Goal: Transaction & Acquisition: Book appointment/travel/reservation

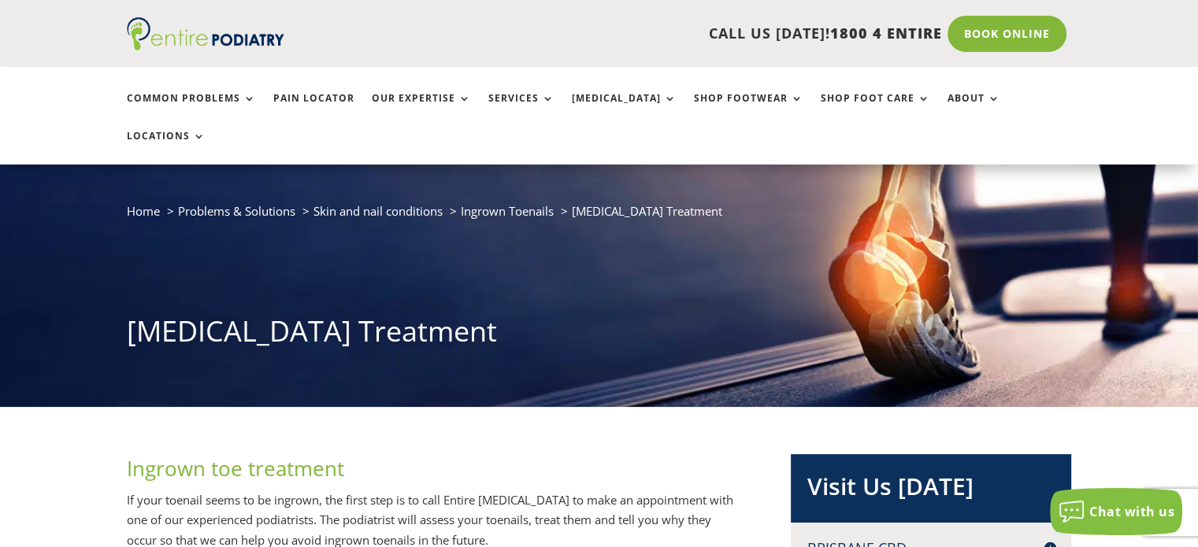
scroll to position [78, 0]
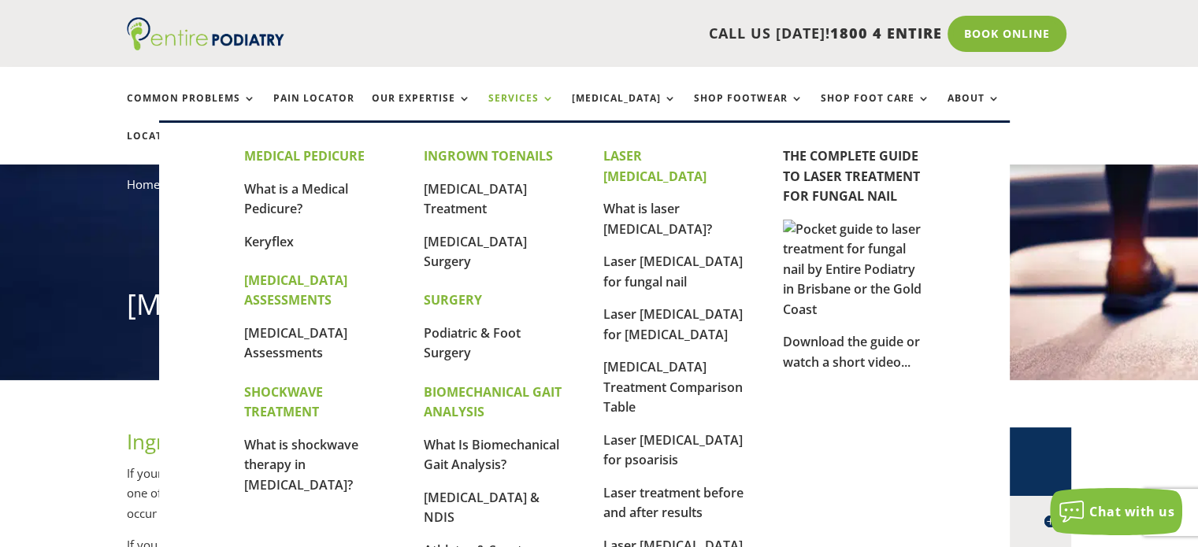
click at [536, 97] on link "Services" at bounding box center [521, 110] width 66 height 34
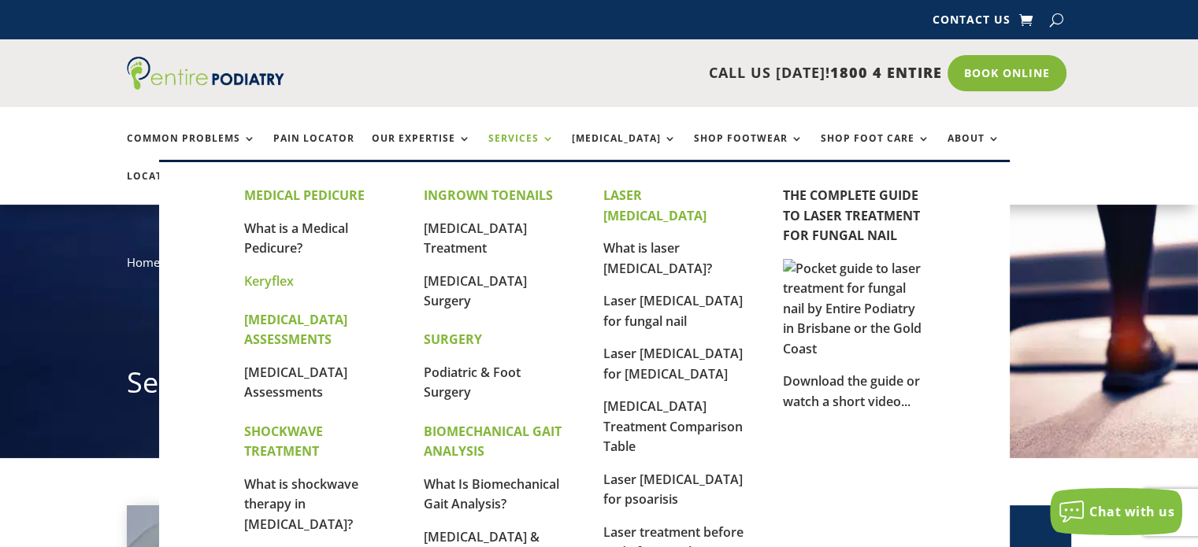
click at [280, 273] on link "Keryflex" at bounding box center [269, 281] width 50 height 17
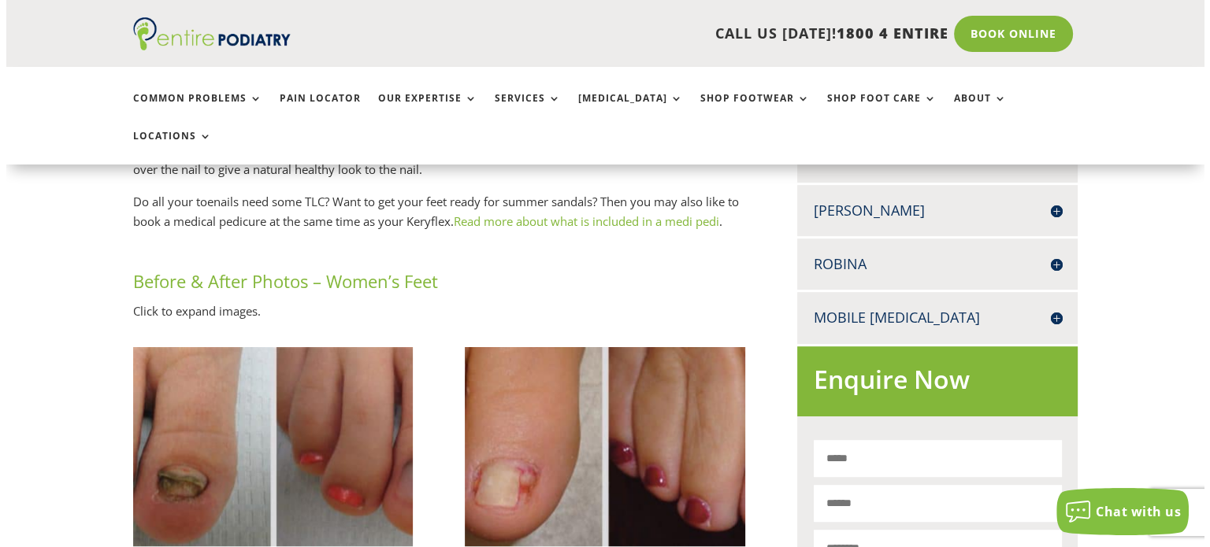
scroll to position [806, 0]
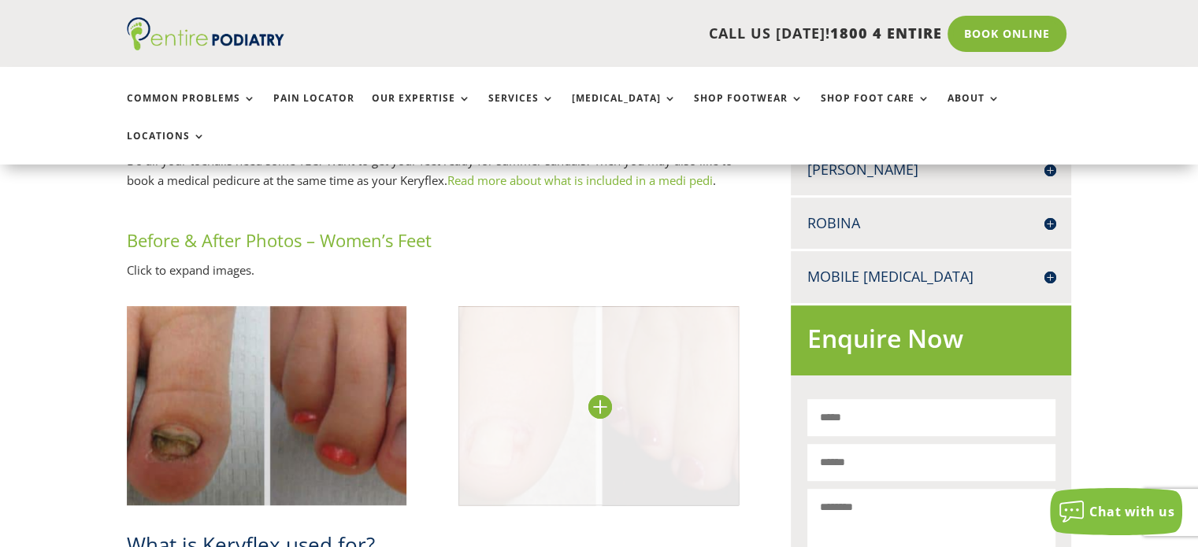
click at [649, 315] on img at bounding box center [598, 405] width 280 height 199
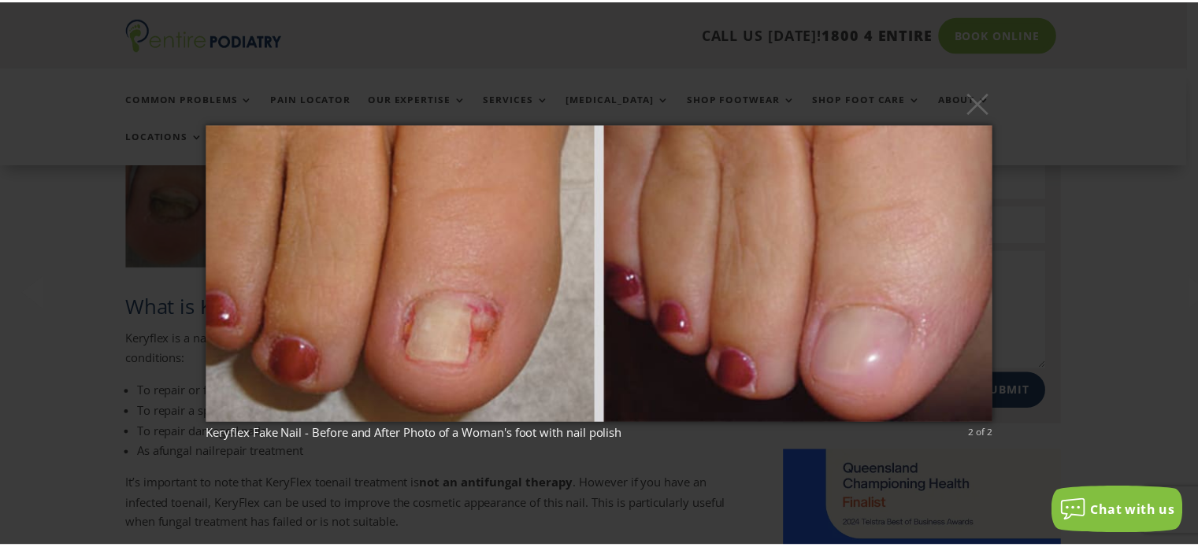
scroll to position [1051, 0]
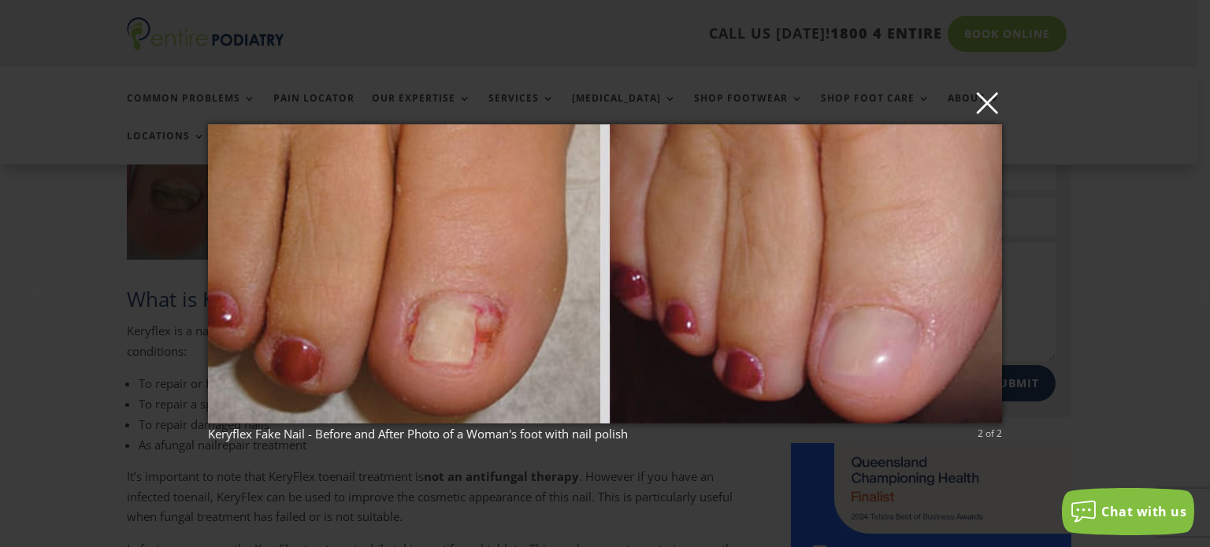
click at [976, 100] on button "×" at bounding box center [610, 102] width 794 height 35
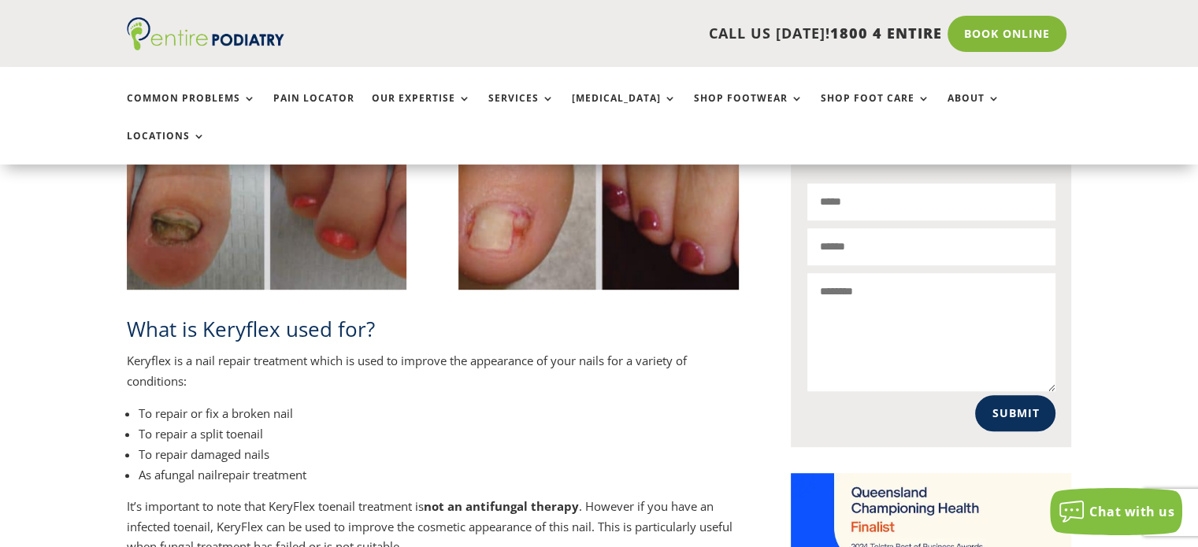
scroll to position [1021, 0]
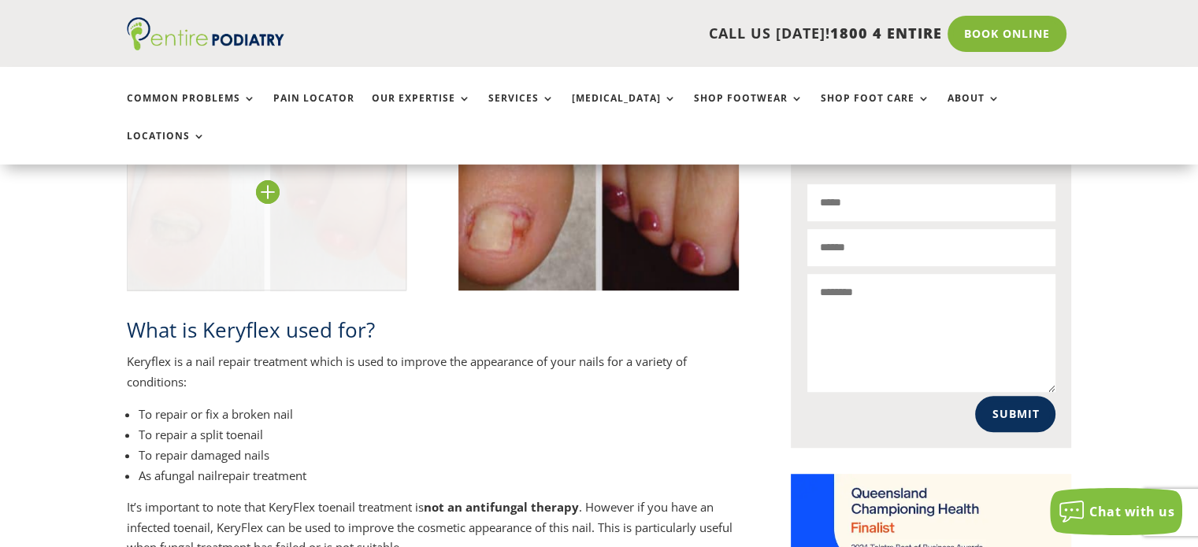
click at [315, 203] on img at bounding box center [267, 190] width 280 height 199
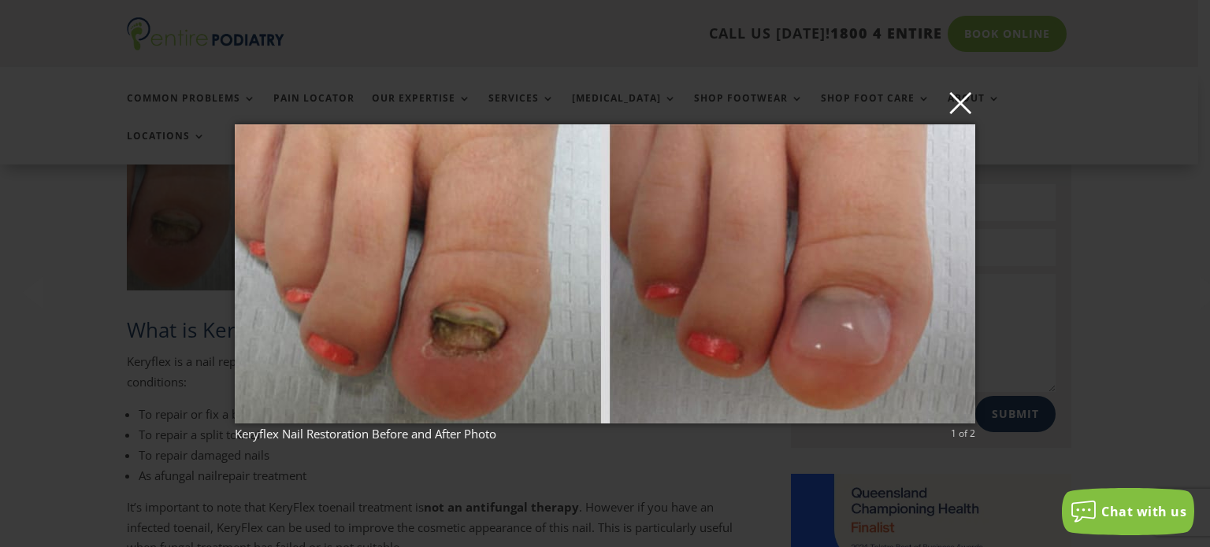
click at [963, 98] on button "×" at bounding box center [609, 102] width 740 height 35
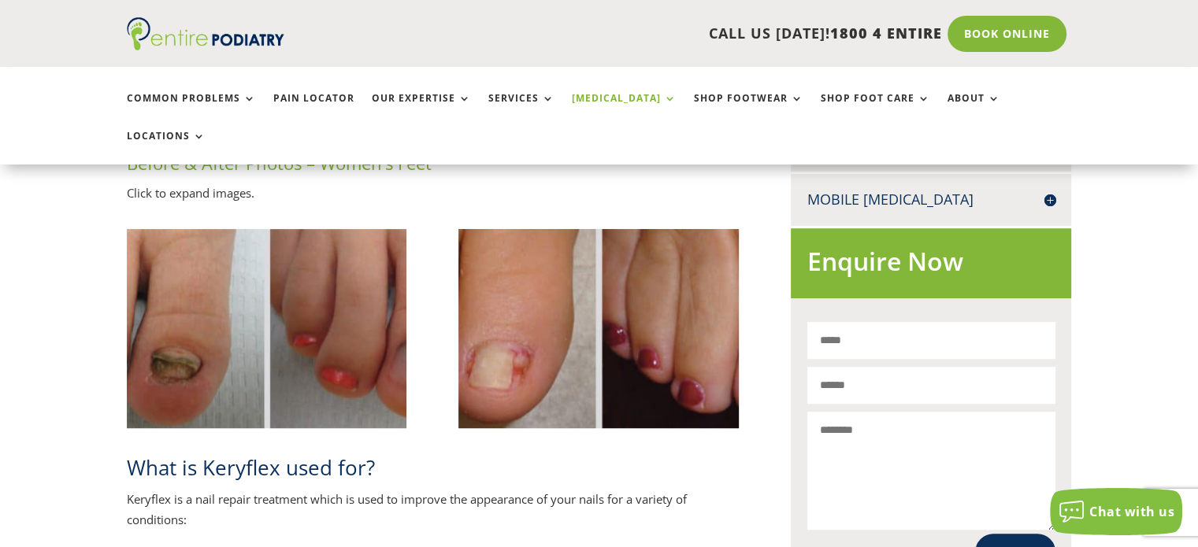
scroll to position [880, 0]
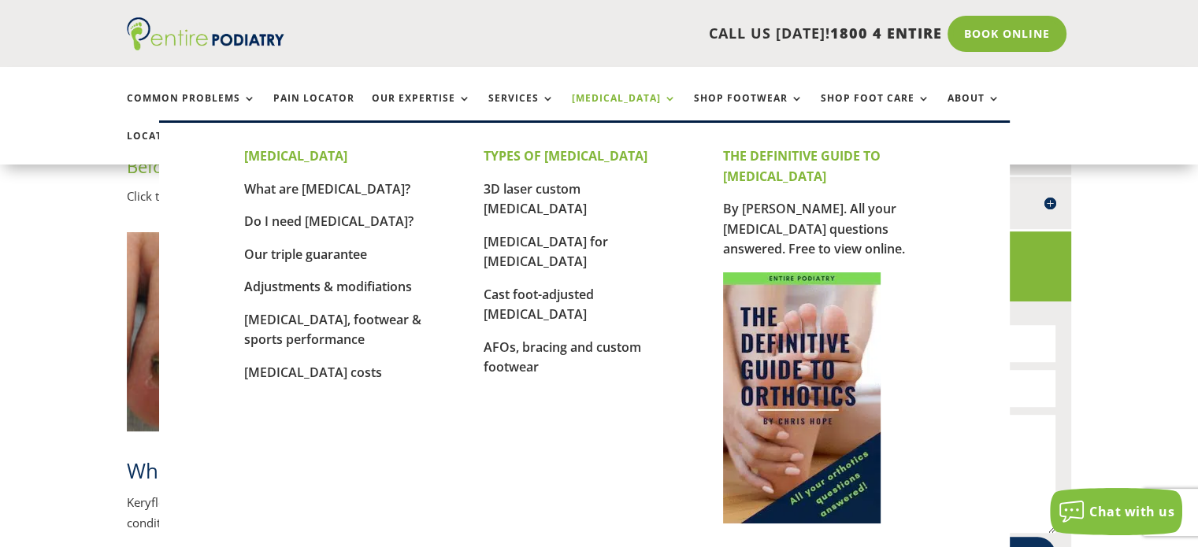
click at [626, 96] on link "[MEDICAL_DATA]" at bounding box center [624, 110] width 105 height 34
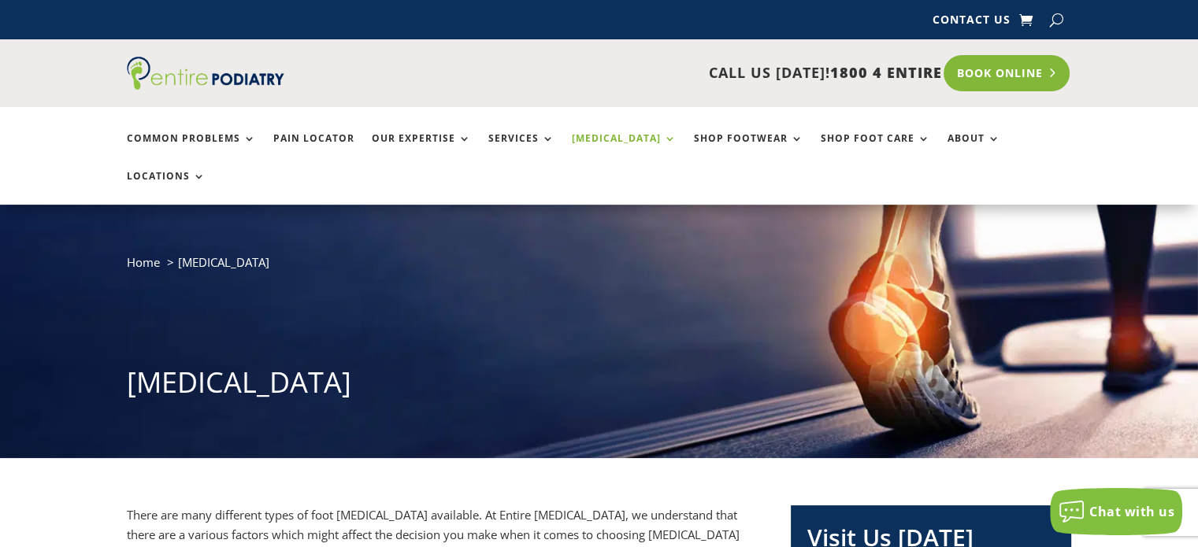
click at [996, 73] on link "Book Online" at bounding box center [1007, 73] width 127 height 36
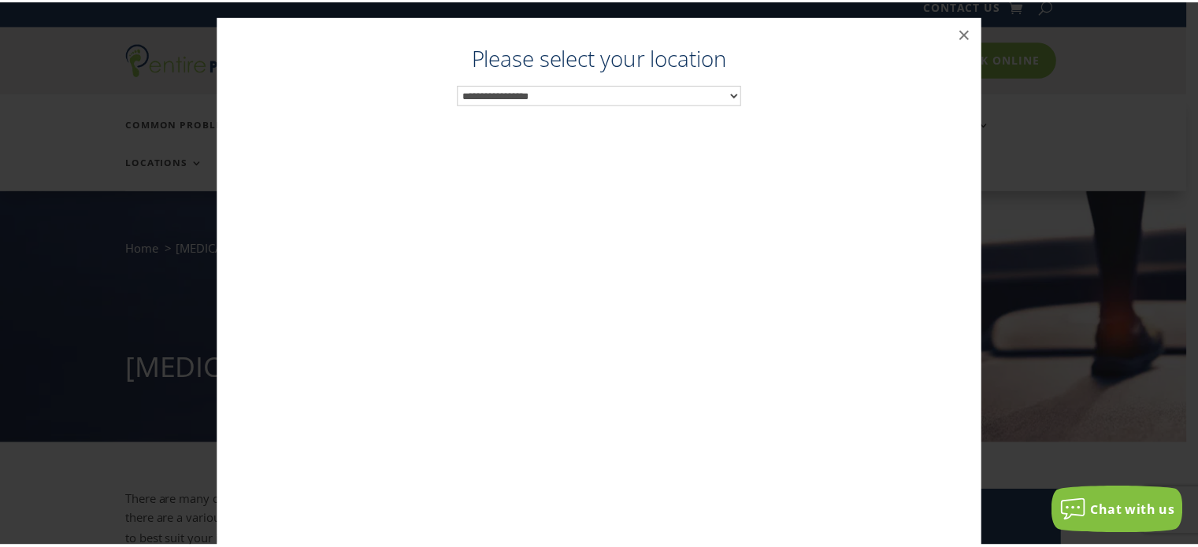
scroll to position [16, 0]
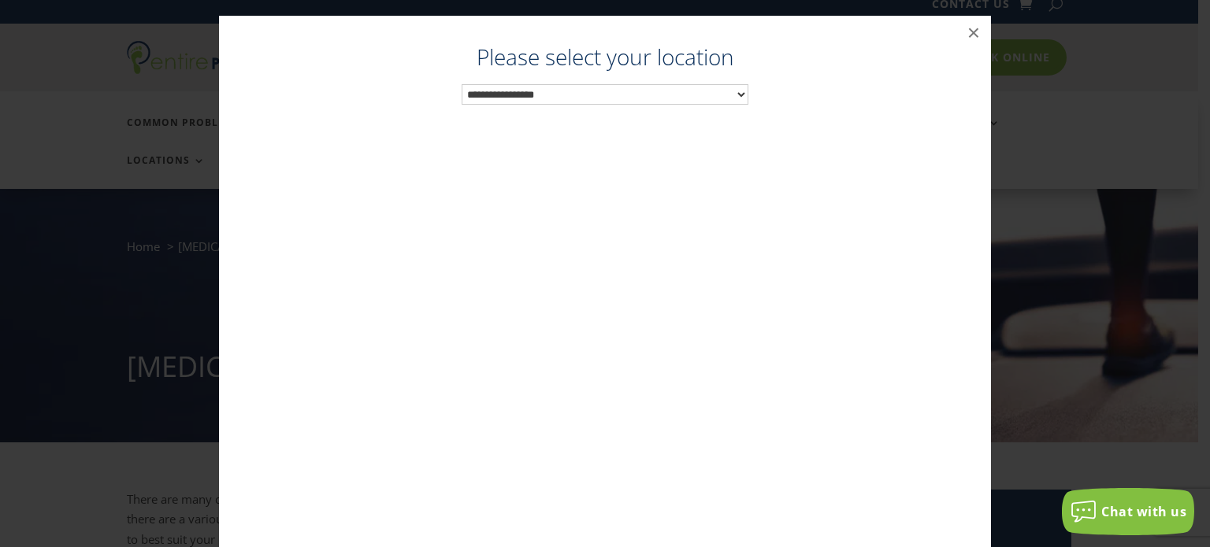
click at [735, 95] on select "**********" at bounding box center [605, 94] width 287 height 20
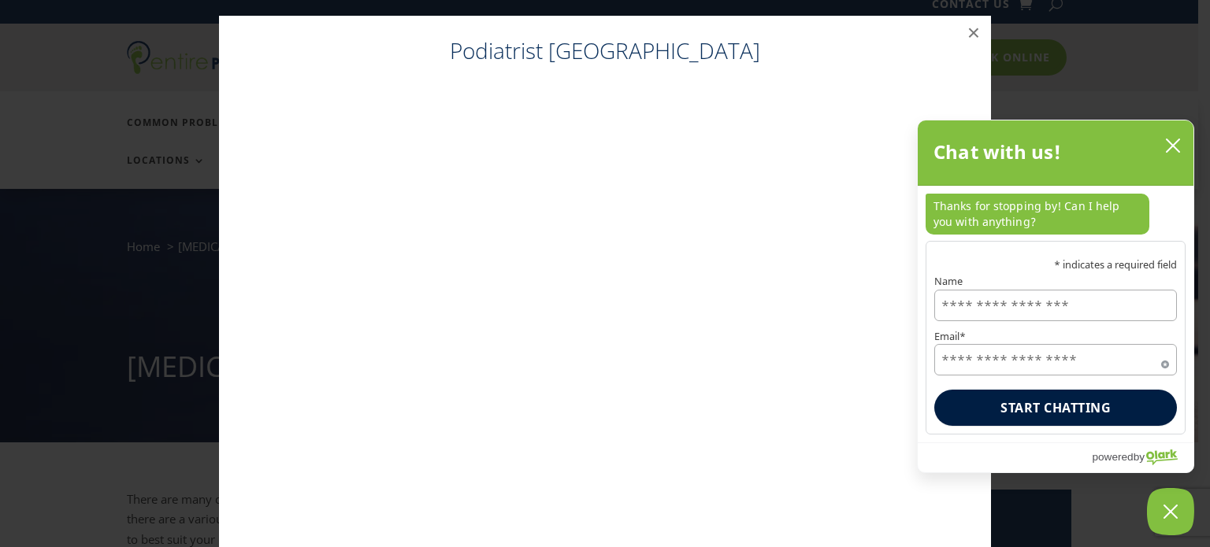
click at [990, 313] on input "Name" at bounding box center [1055, 306] width 243 height 32
click at [991, 308] on input "Name" at bounding box center [1055, 306] width 243 height 32
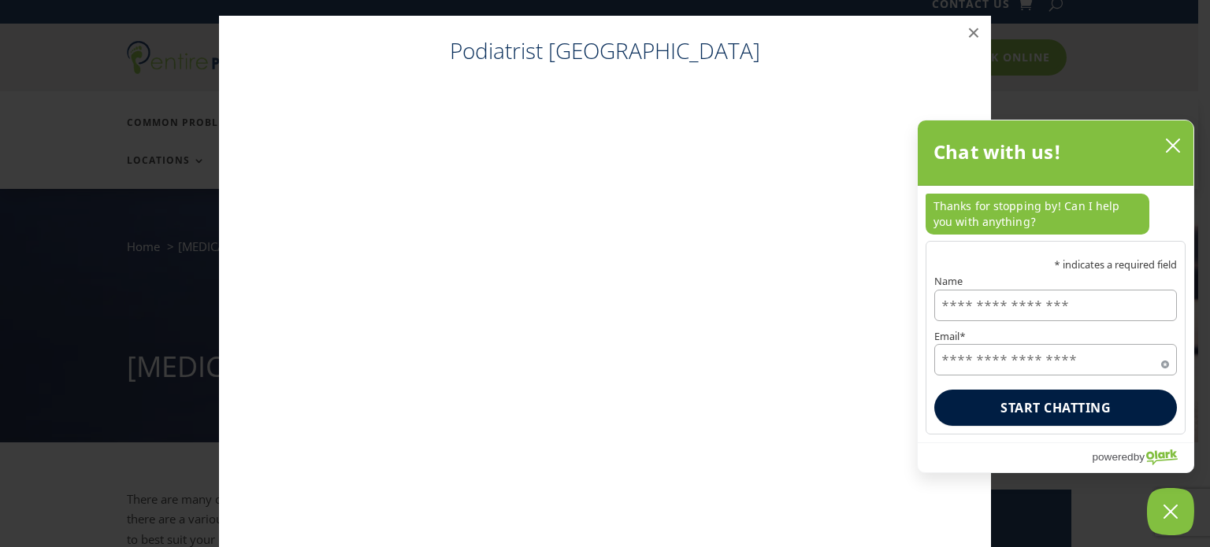
click at [975, 304] on input "Name" at bounding box center [1055, 306] width 243 height 32
click at [964, 365] on input "Email*" at bounding box center [1055, 360] width 243 height 32
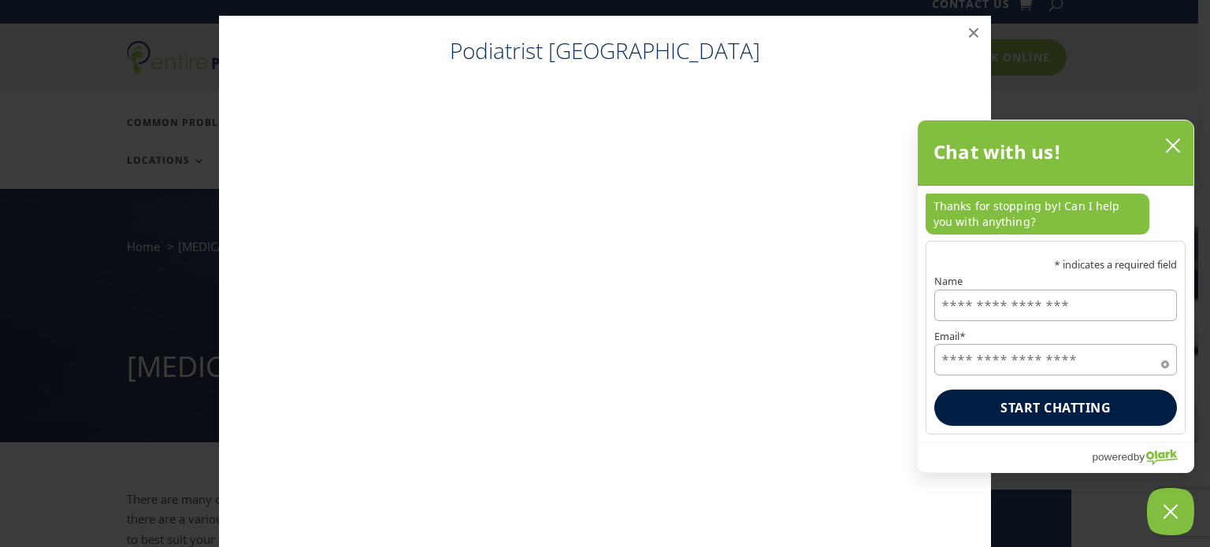
click at [964, 365] on input "Email*" at bounding box center [1055, 360] width 243 height 32
click at [975, 301] on input "Name" at bounding box center [1055, 306] width 243 height 32
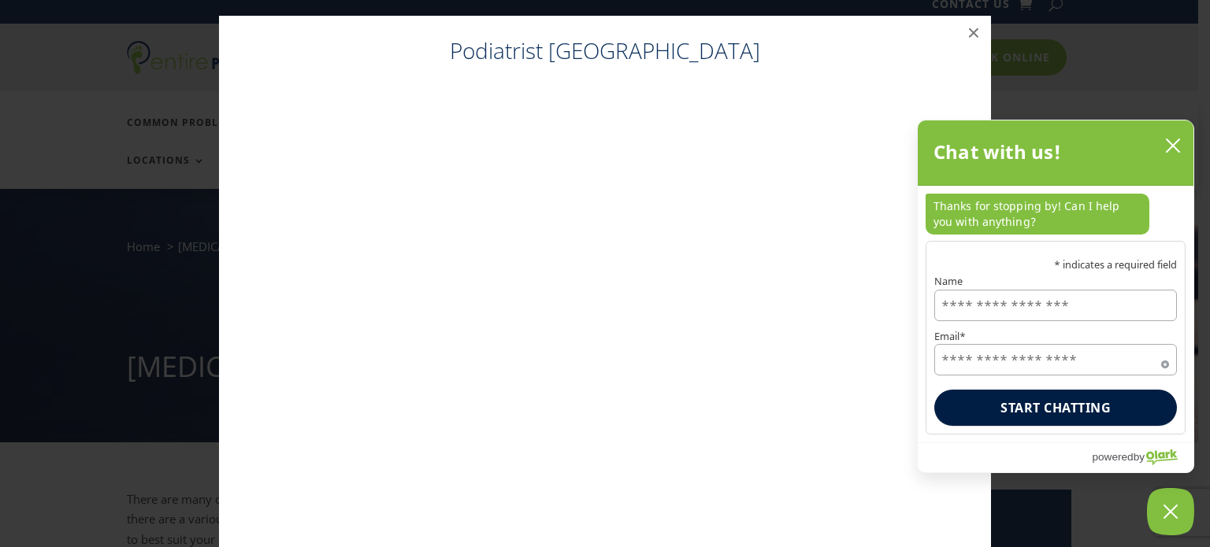
click at [975, 301] on input "Name" at bounding box center [1055, 306] width 243 height 32
click at [942, 312] on input "Name" at bounding box center [1055, 306] width 243 height 32
click at [1171, 139] on button "close chatbox" at bounding box center [1172, 146] width 25 height 24
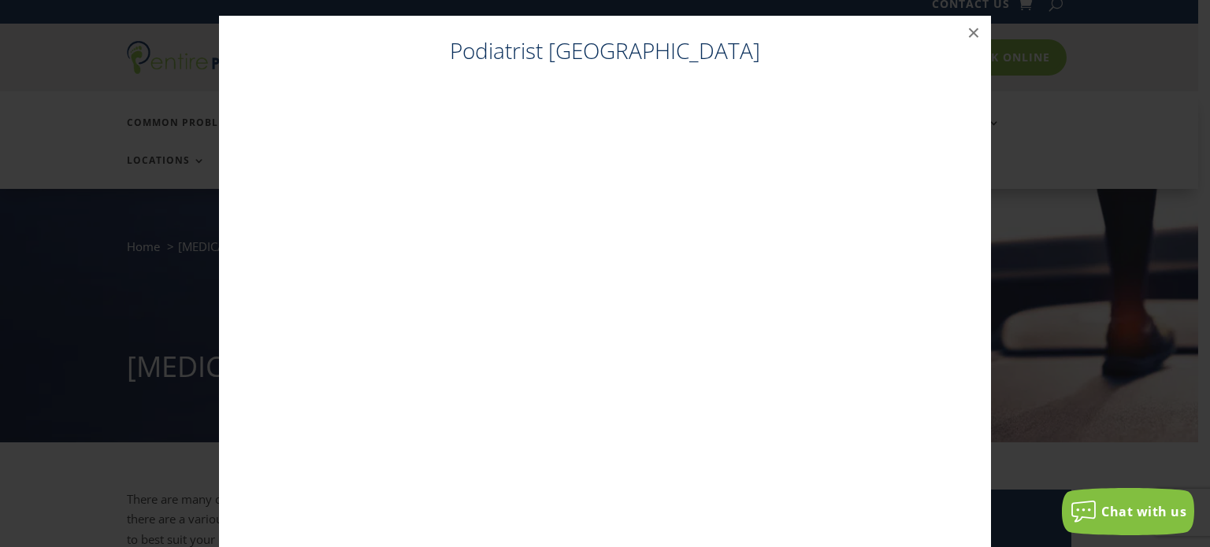
click at [1119, 502] on div "Chat with us" at bounding box center [1128, 511] width 132 height 25
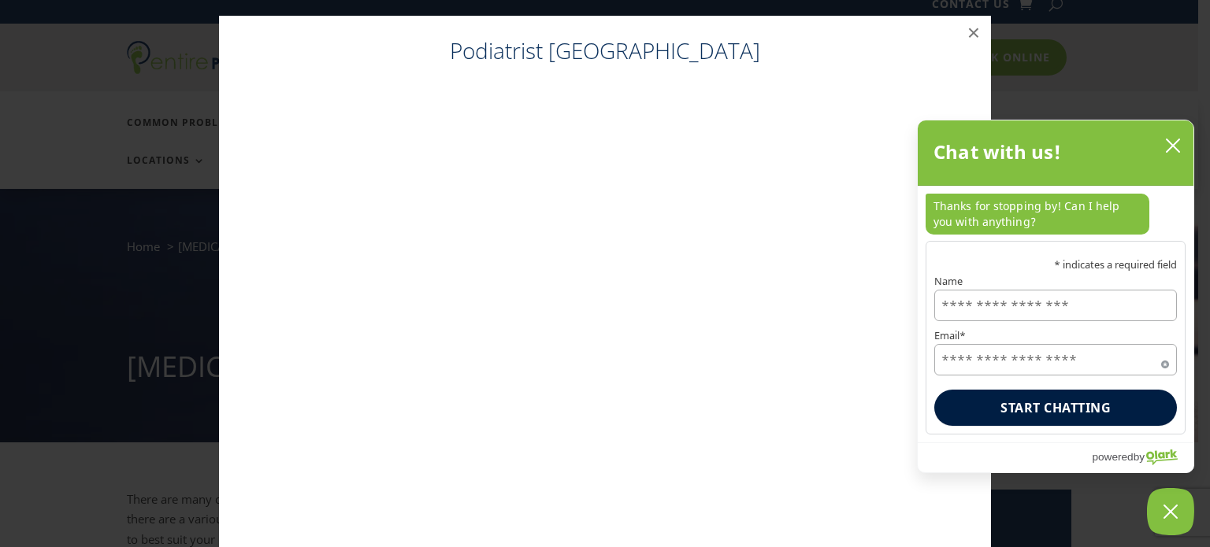
click at [958, 311] on input "Name" at bounding box center [1055, 306] width 243 height 32
click at [1169, 146] on icon "close chatbox" at bounding box center [1173, 146] width 16 height 16
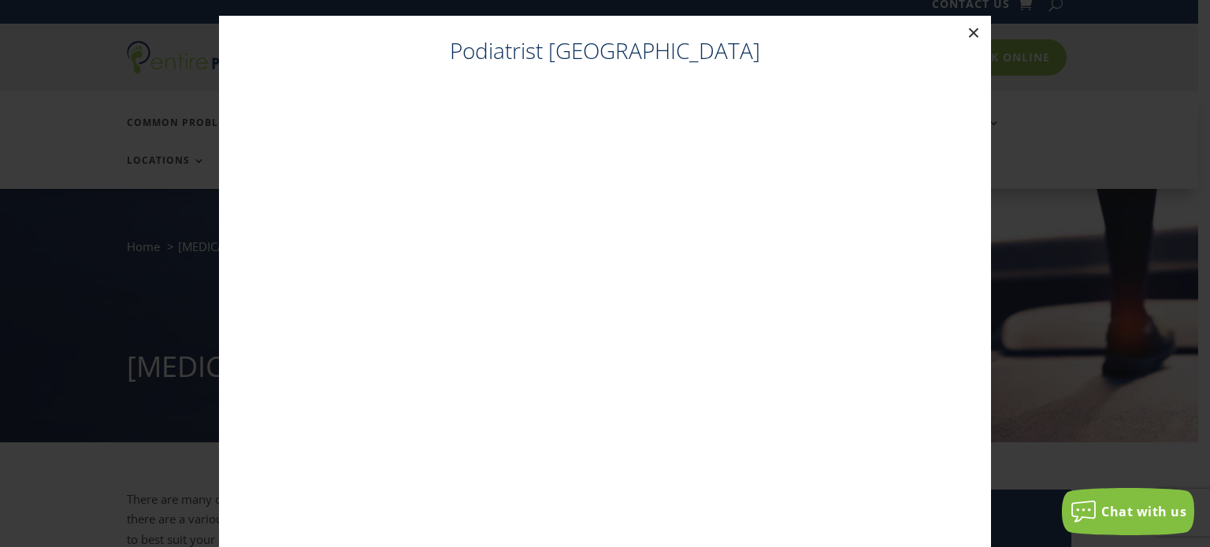
click at [962, 32] on button "×" at bounding box center [973, 33] width 35 height 35
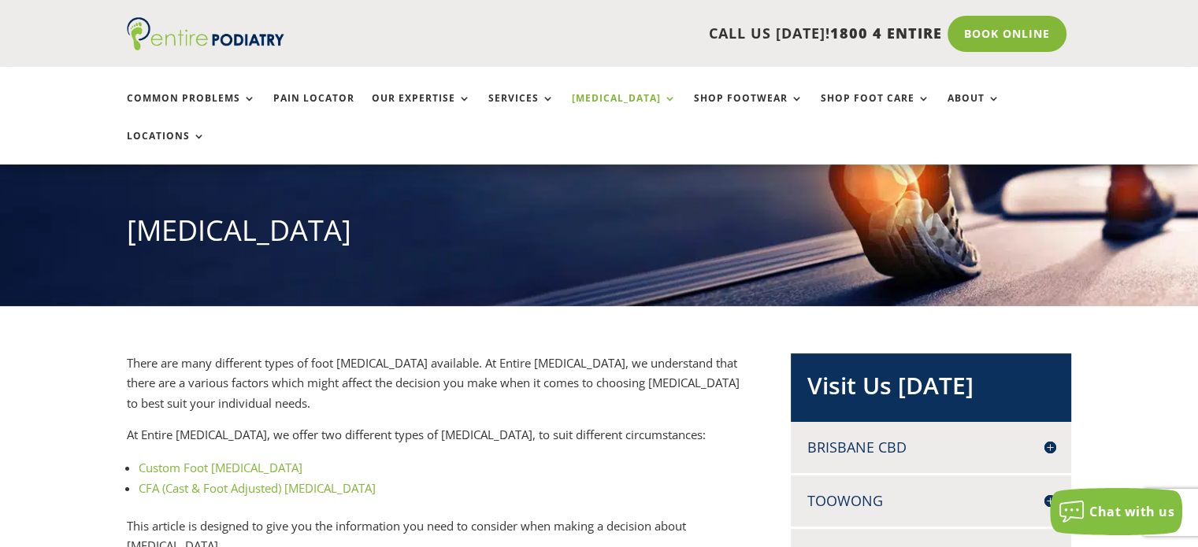
scroll to position [169, 0]
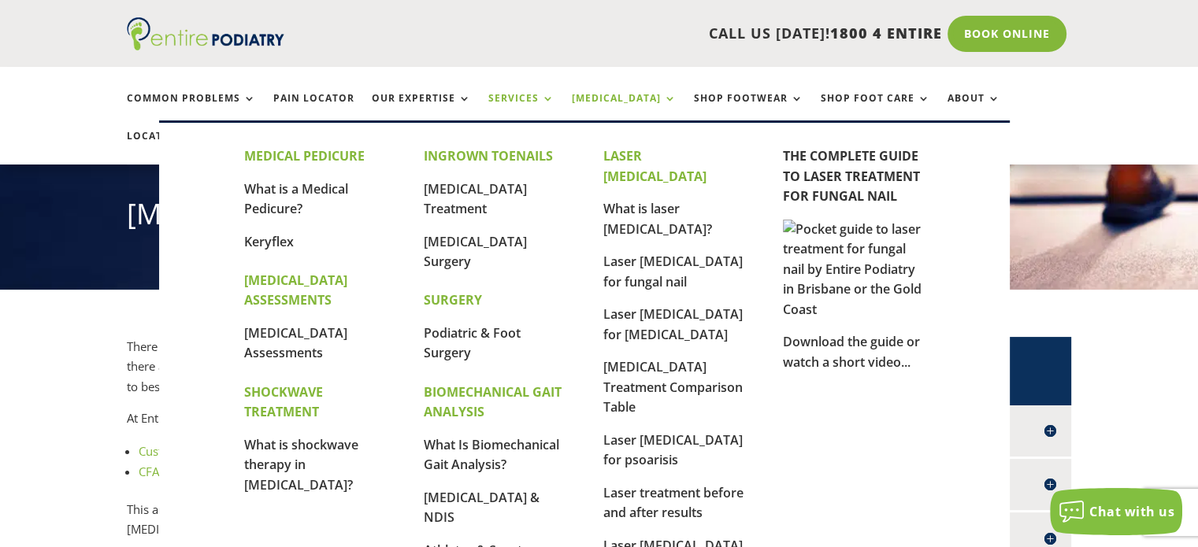
click at [517, 101] on link "Services" at bounding box center [521, 110] width 66 height 34
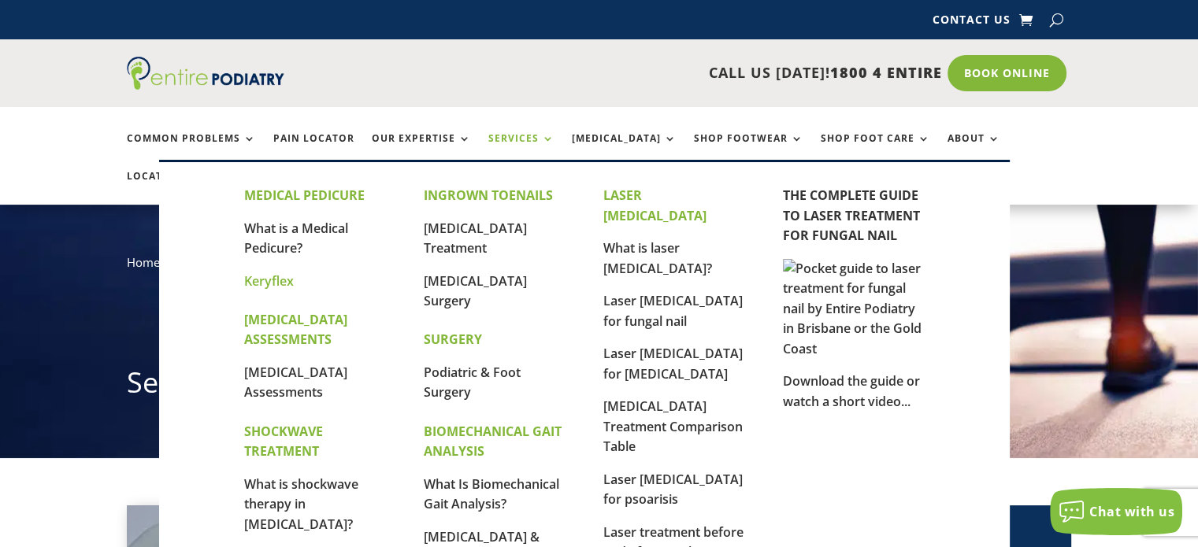
click at [279, 276] on link "Keryflex" at bounding box center [269, 281] width 50 height 17
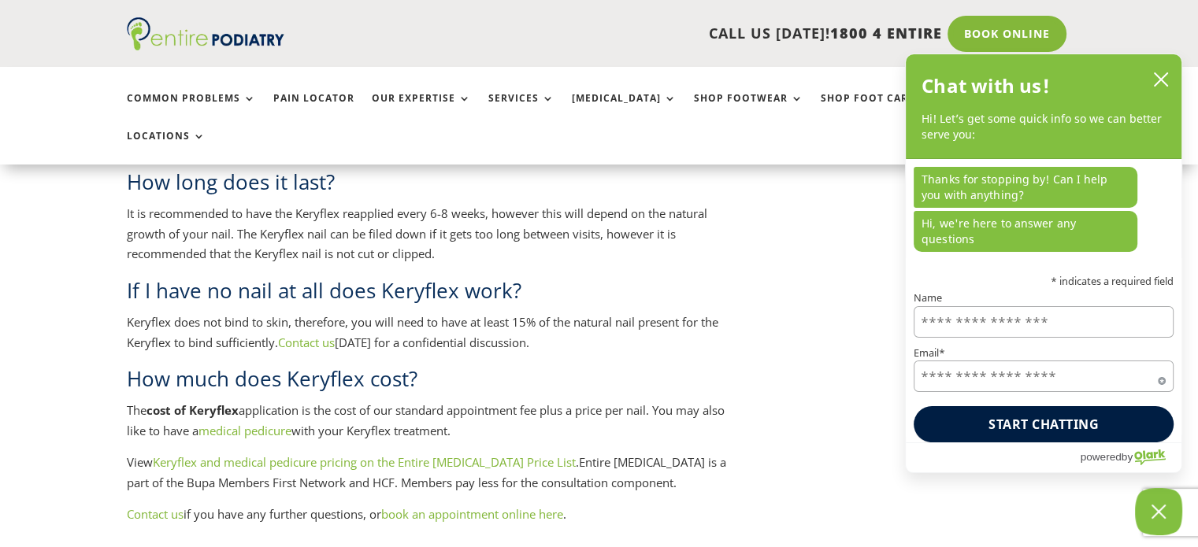
scroll to position [3274, 0]
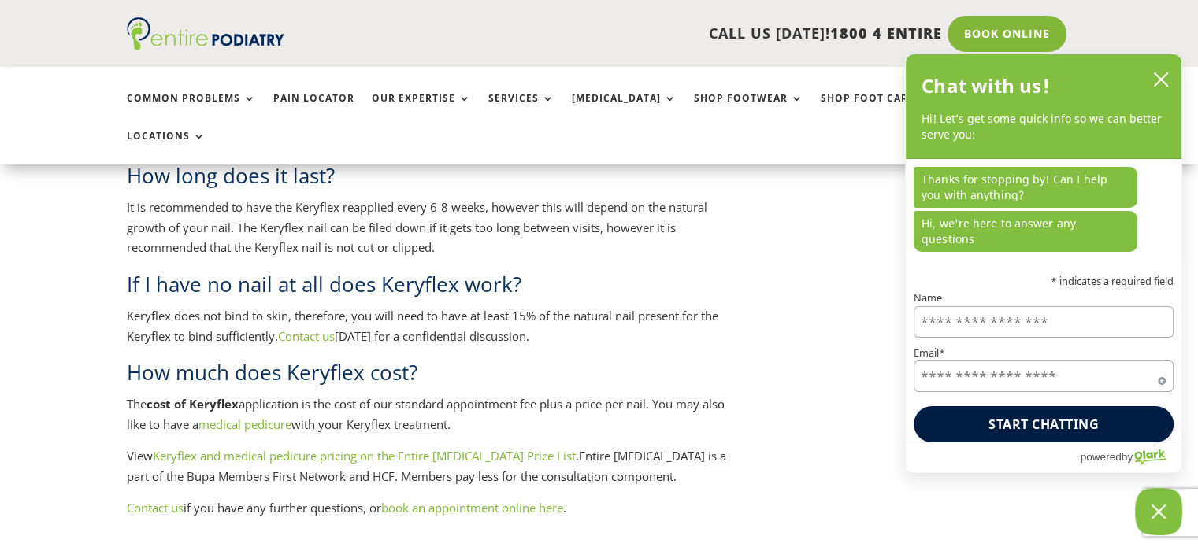
click at [360, 448] on link "Keryflex and medical pedicure pricing on the Entire Podiatry Price List" at bounding box center [364, 456] width 423 height 16
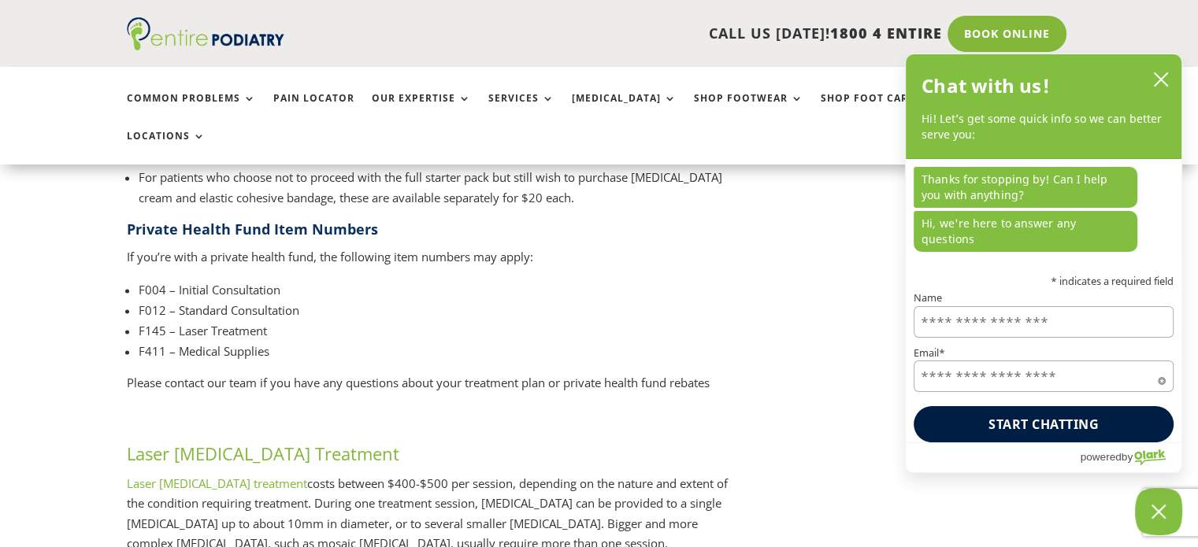
scroll to position [2391, 0]
click at [1159, 88] on button "close chatbox" at bounding box center [1160, 80] width 25 height 24
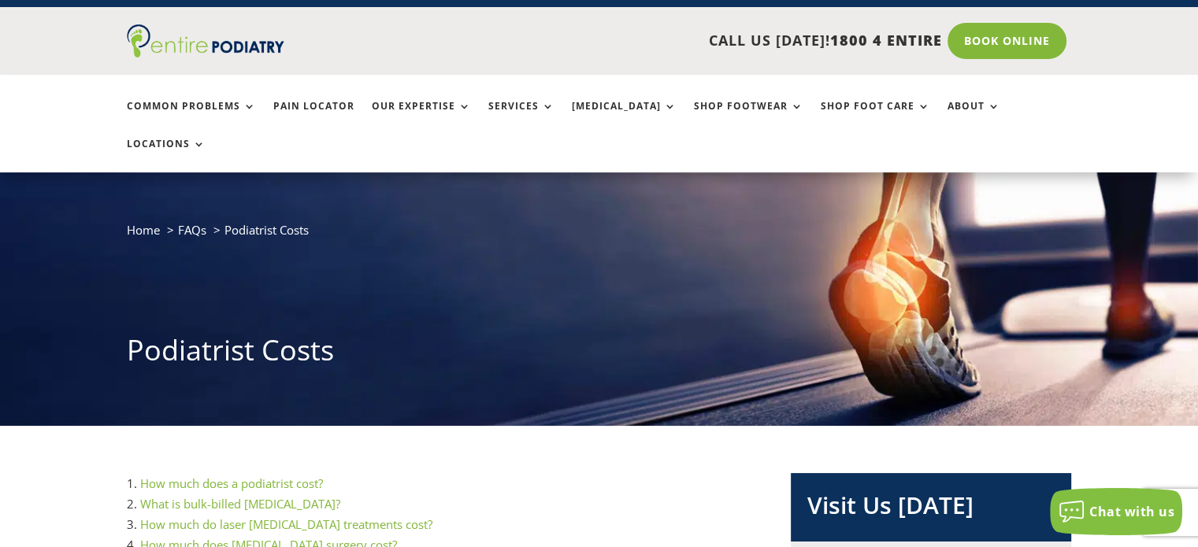
scroll to position [0, 0]
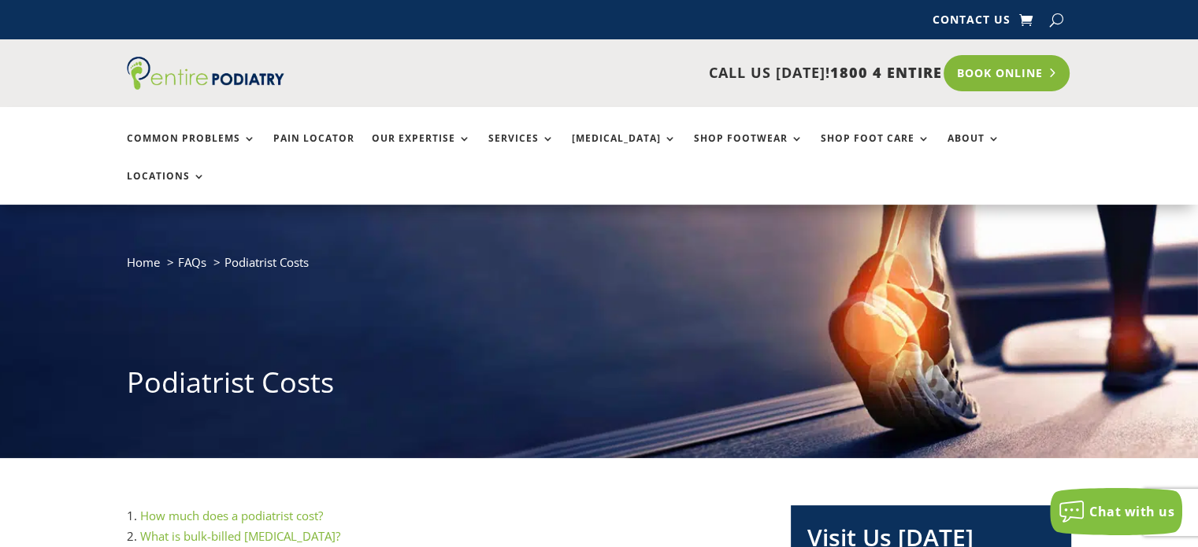
click at [1003, 75] on link "Book Online" at bounding box center [1007, 73] width 127 height 36
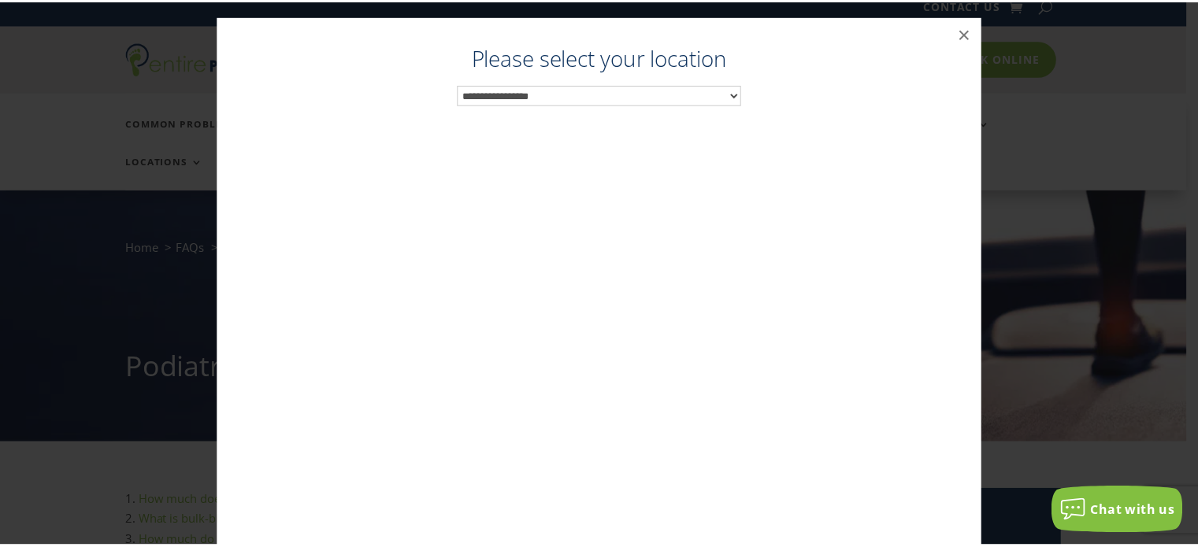
scroll to position [16, 0]
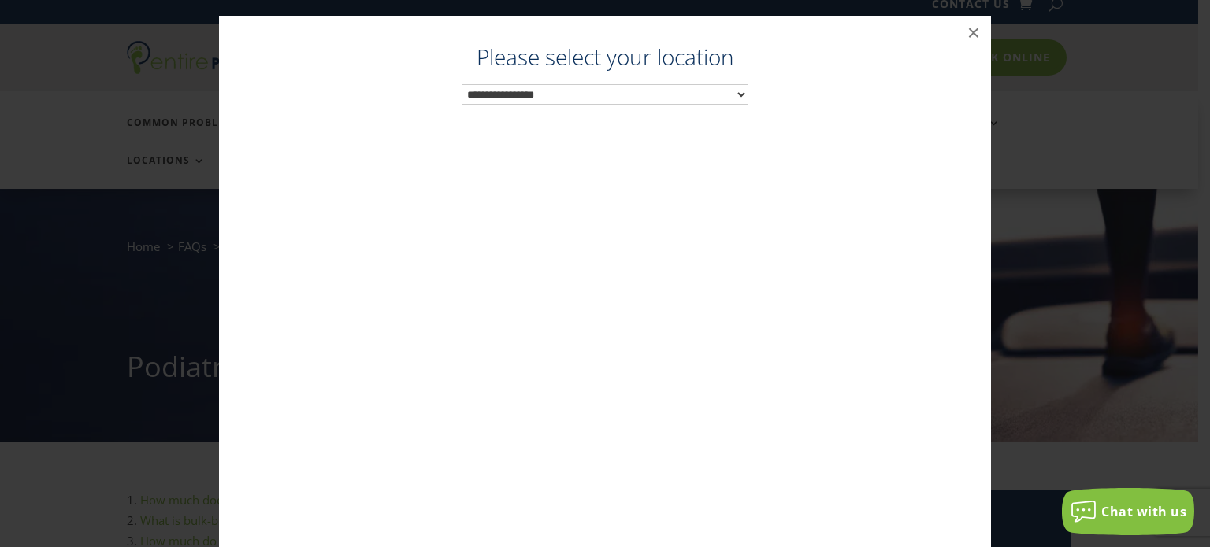
click at [736, 91] on select "**********" at bounding box center [605, 94] width 287 height 20
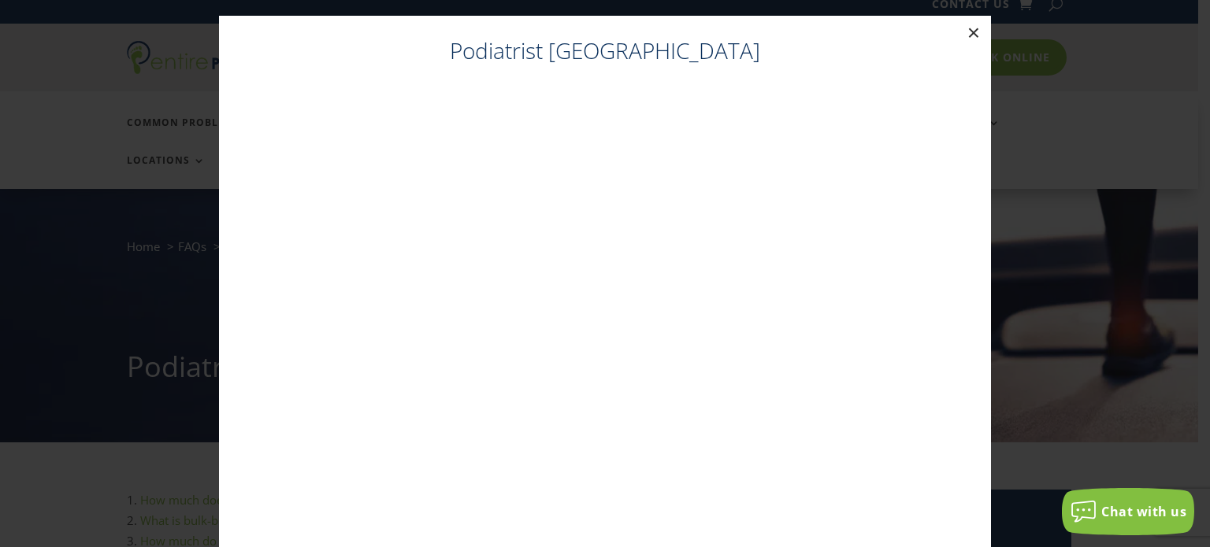
click at [964, 26] on button "×" at bounding box center [973, 33] width 35 height 35
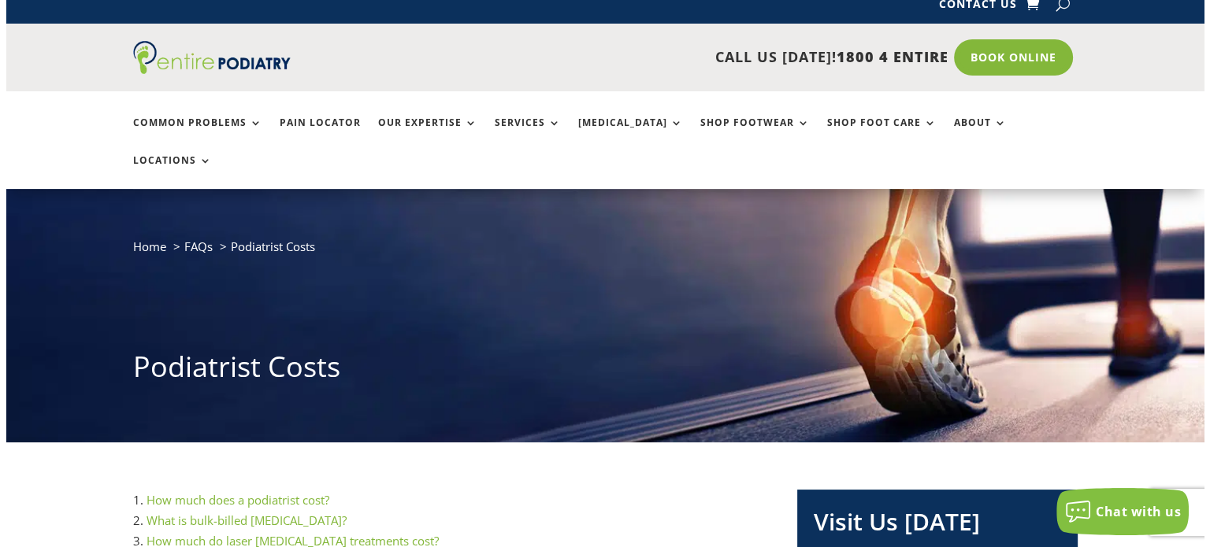
scroll to position [0, 0]
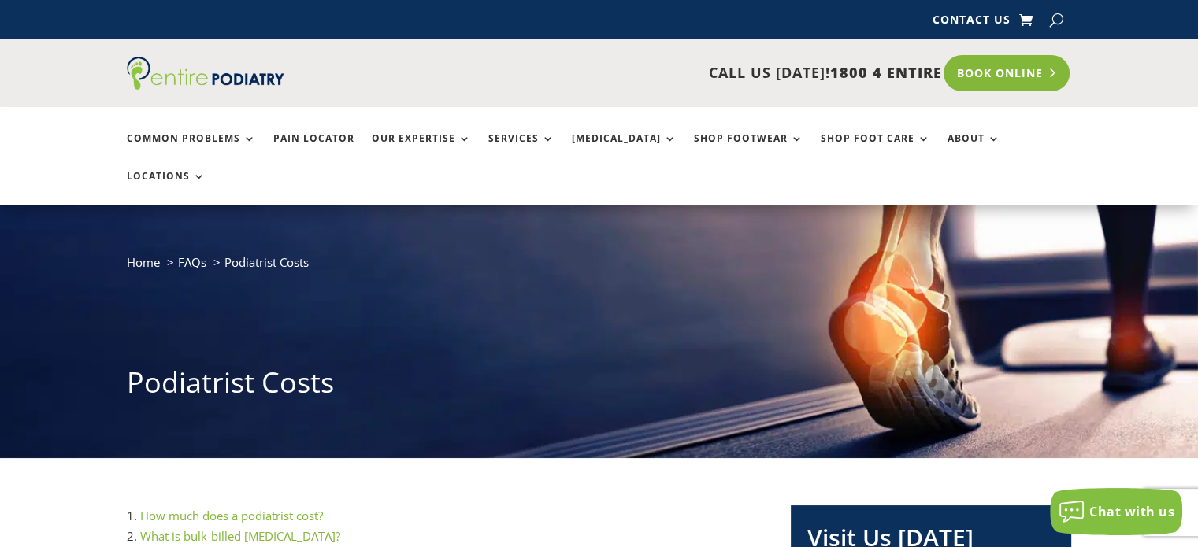
click at [1011, 72] on link "Book Online" at bounding box center [1007, 73] width 127 height 36
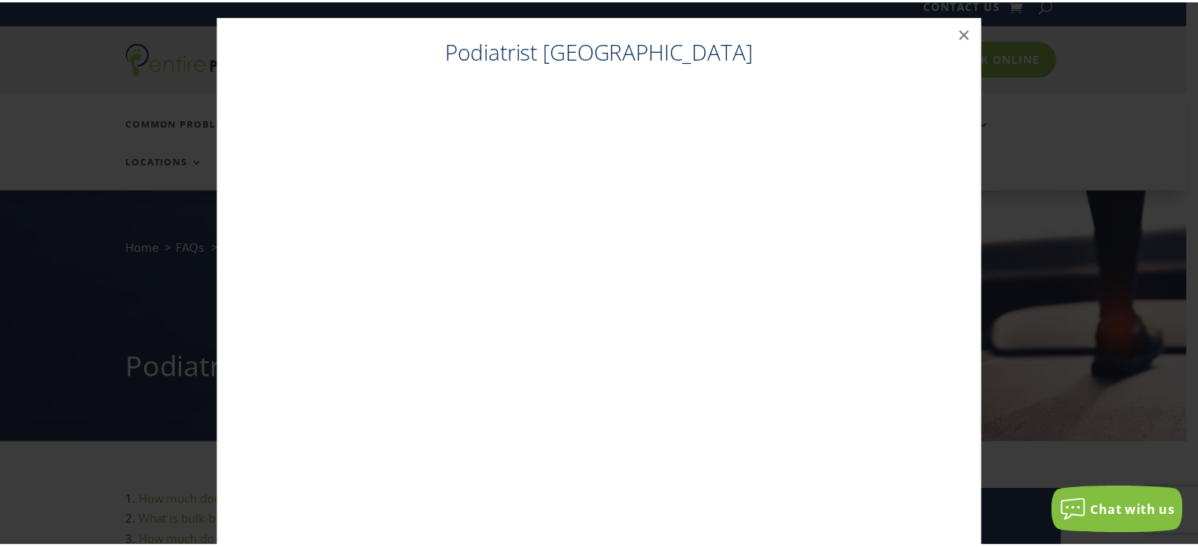
scroll to position [16, 0]
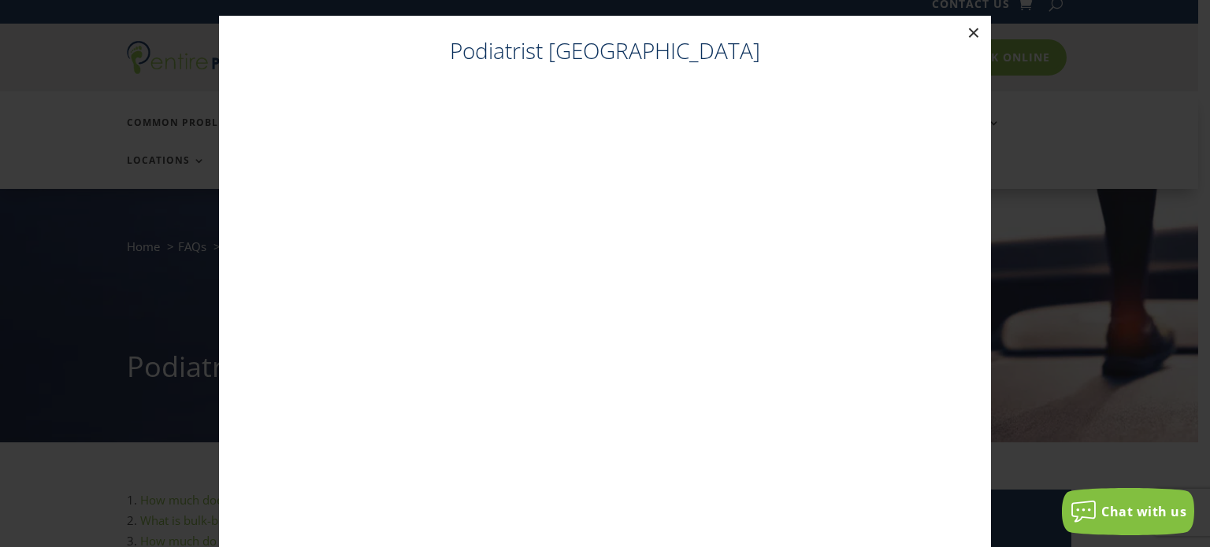
click at [980, 29] on button "×" at bounding box center [973, 33] width 35 height 35
